Goal: Task Accomplishment & Management: Manage account settings

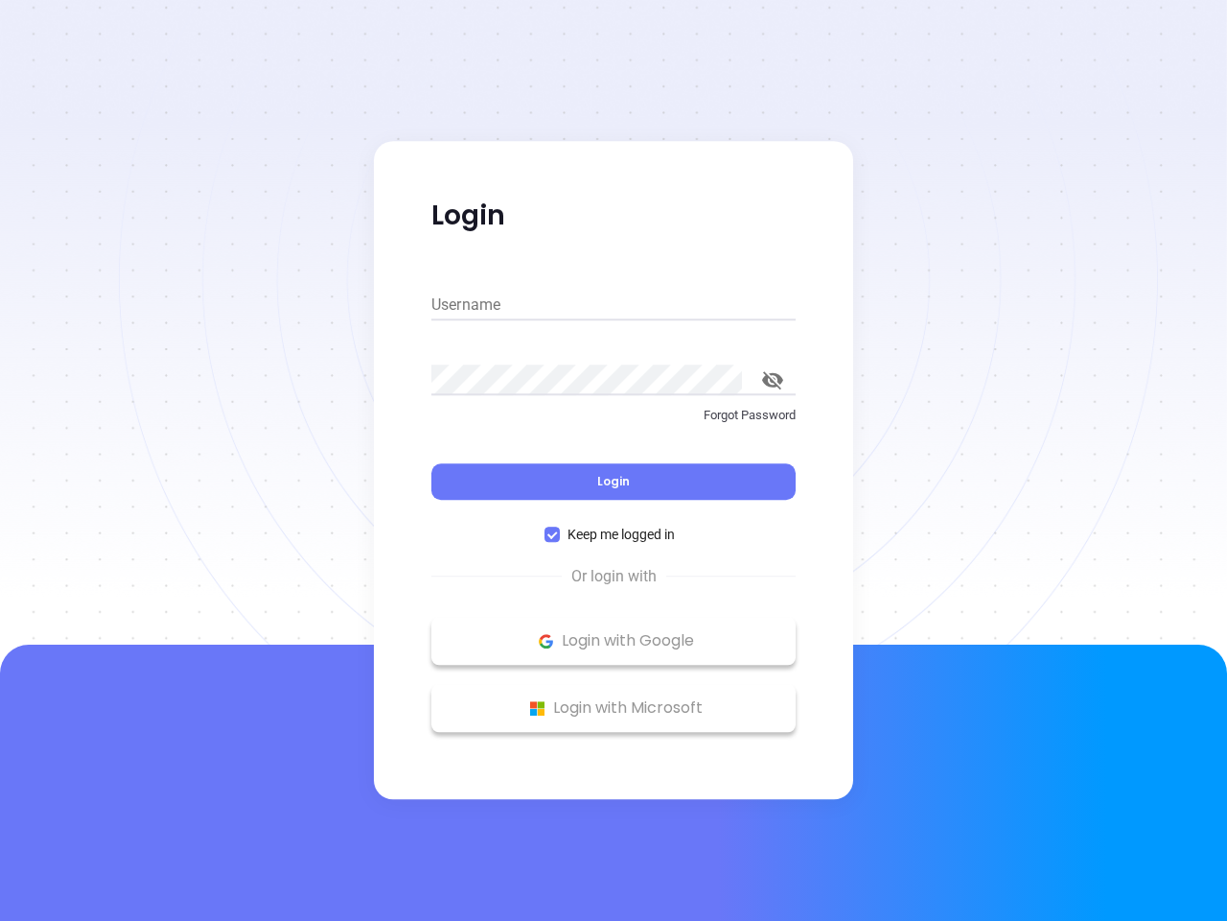
click at [614, 460] on div "Login" at bounding box center [614, 469] width 364 height 59
click at [614, 305] on input "Username" at bounding box center [614, 305] width 364 height 31
click at [773, 380] on icon "toggle password visibility" at bounding box center [772, 380] width 21 height 18
click at [614, 481] on span "Login" at bounding box center [613, 481] width 33 height 16
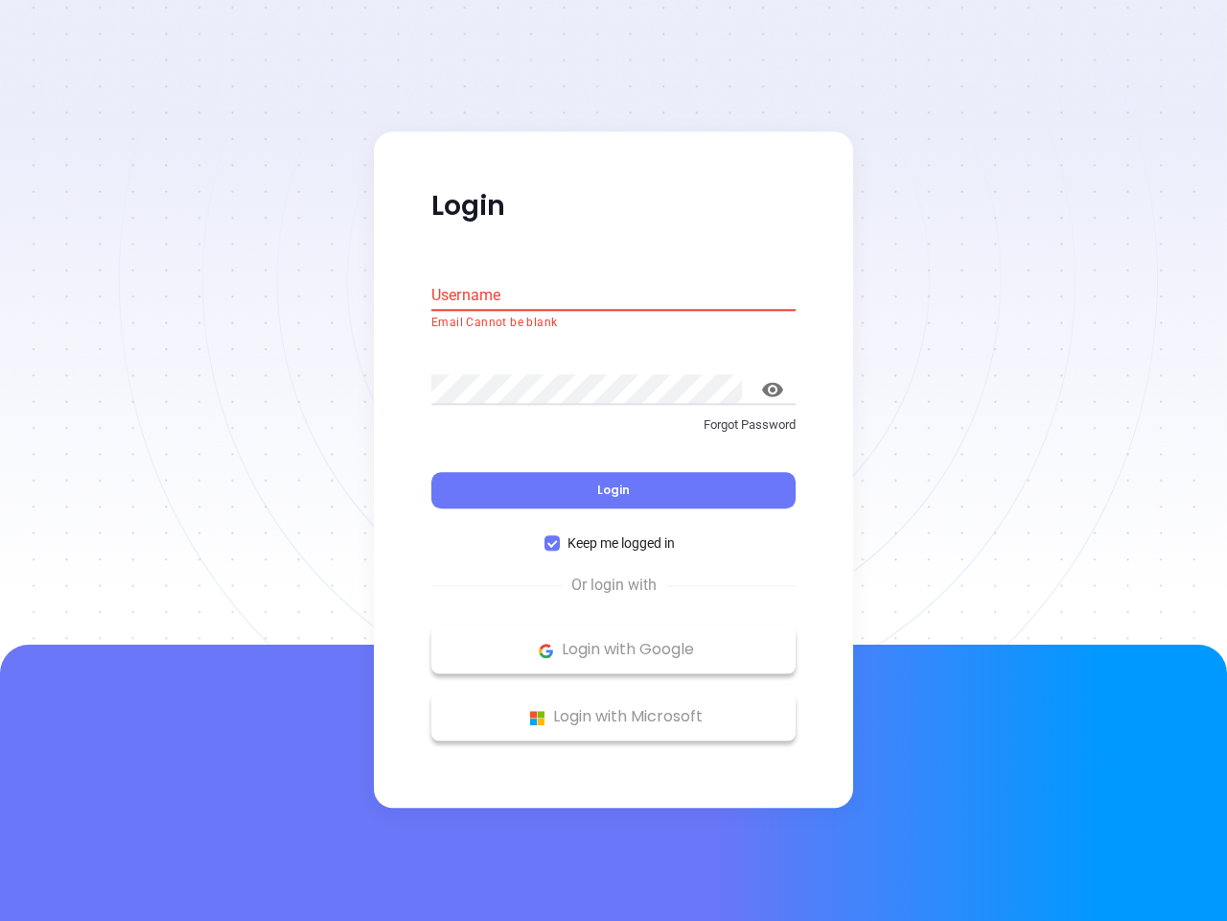
click at [614, 534] on span "Keep me logged in" at bounding box center [621, 543] width 123 height 21
click at [560, 536] on input "Keep me logged in" at bounding box center [552, 543] width 15 height 15
checkbox input "false"
click at [614, 641] on p "Login with Google" at bounding box center [613, 650] width 345 height 29
click at [614, 708] on p "Login with Microsoft" at bounding box center [613, 717] width 345 height 29
